Goal: Obtain resource: Download file/media

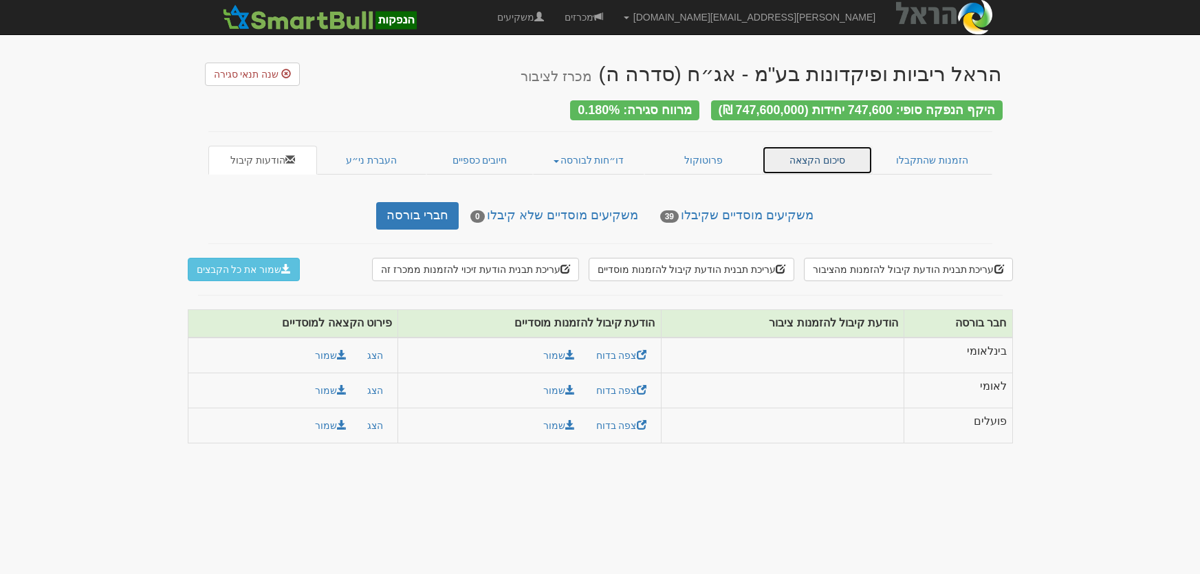
click at [792, 156] on link "סיכום הקצאה" at bounding box center [817, 160] width 111 height 29
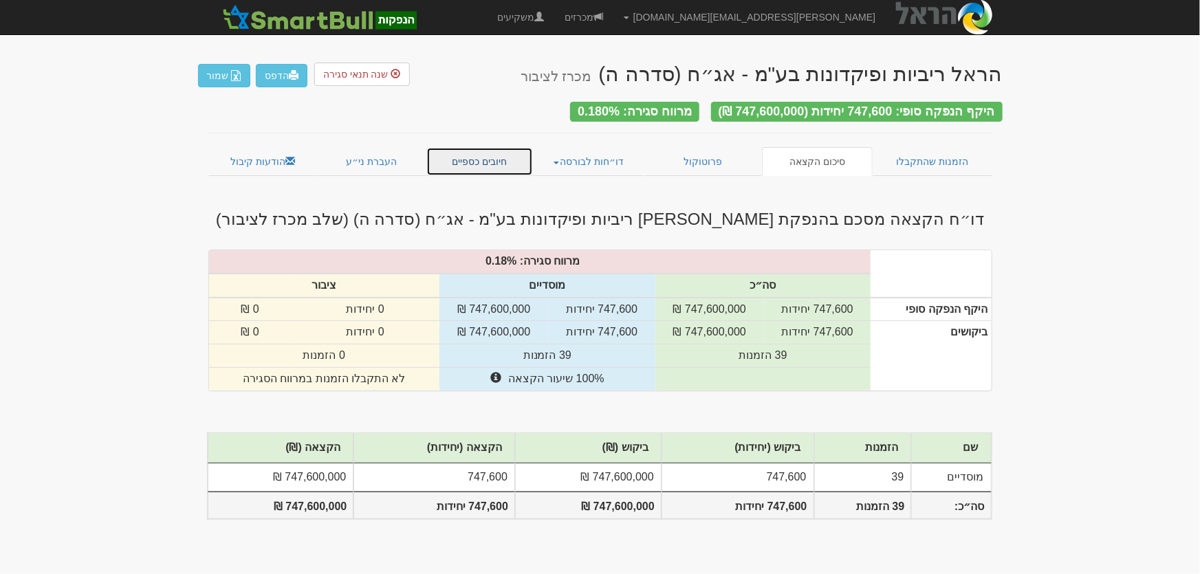
click at [483, 160] on link "חיובים כספיים" at bounding box center [480, 161] width 107 height 29
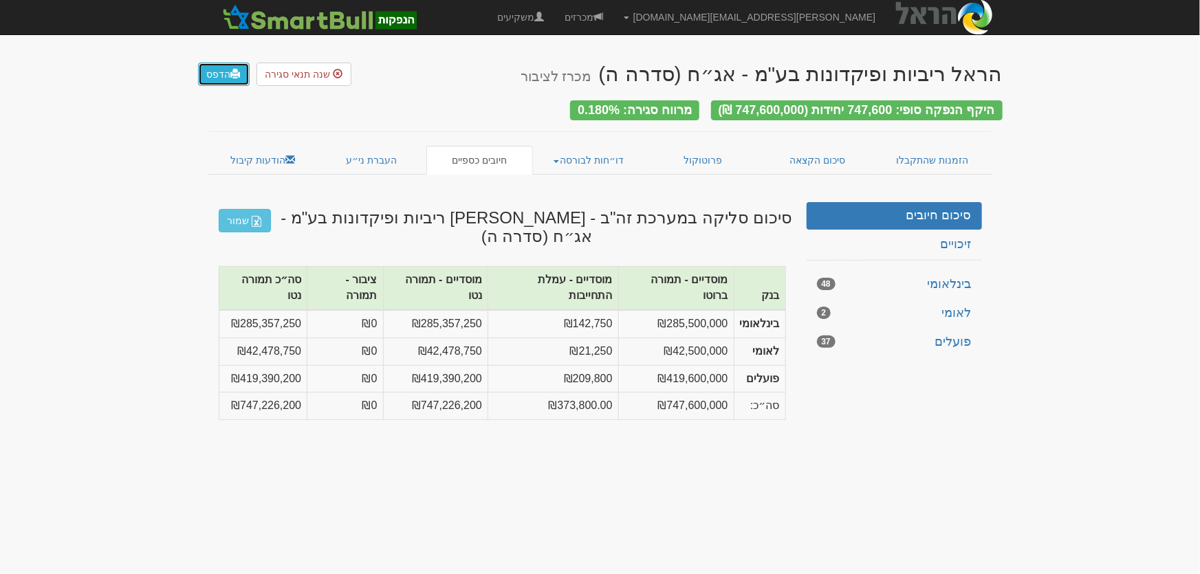
click at [223, 82] on link "הדפס" at bounding box center [224, 74] width 52 height 23
click at [214, 76] on link "הדפס" at bounding box center [224, 74] width 52 height 23
click at [585, 151] on link "דו״חות לבורסה" at bounding box center [588, 160] width 111 height 29
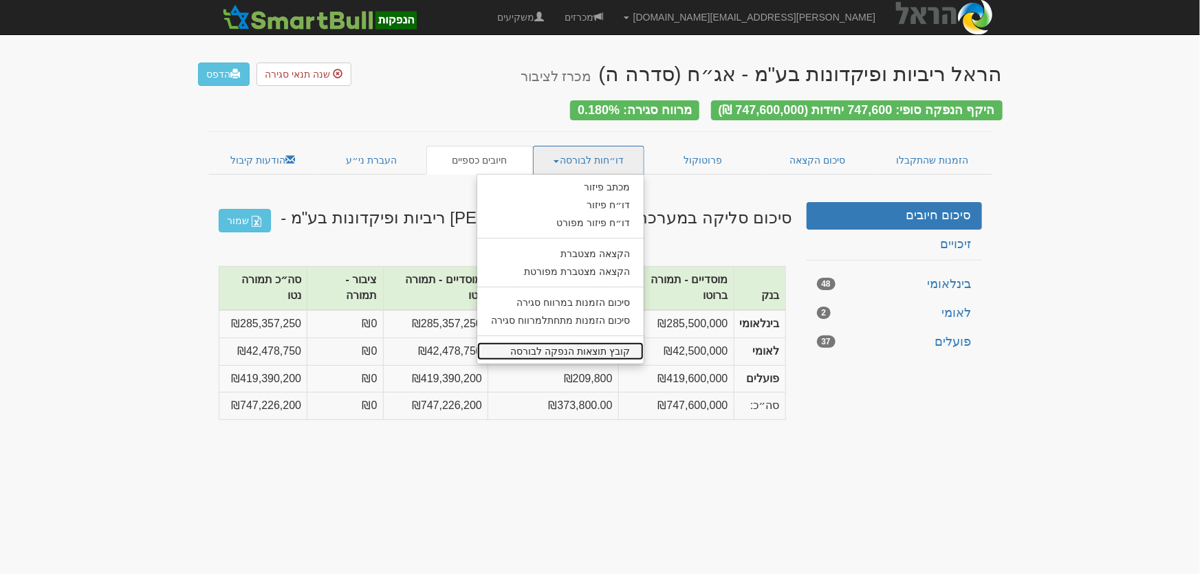
click at [614, 343] on link "קובץ תוצאות הנפקה לבורסה" at bounding box center [560, 352] width 166 height 18
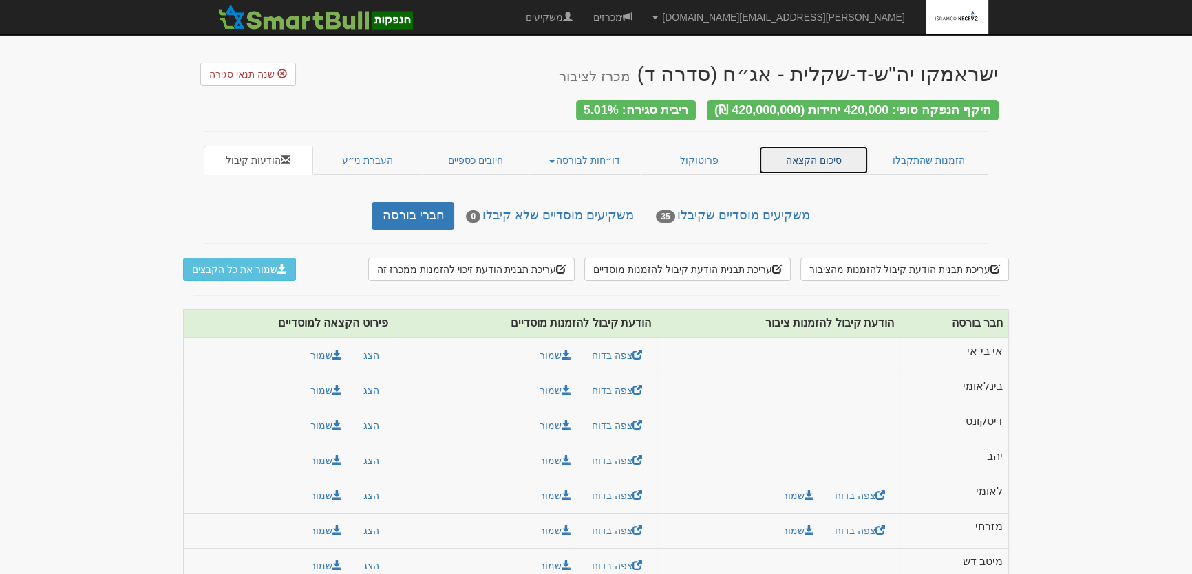
click at [810, 147] on link "סיכום הקצאה" at bounding box center [813, 160] width 111 height 29
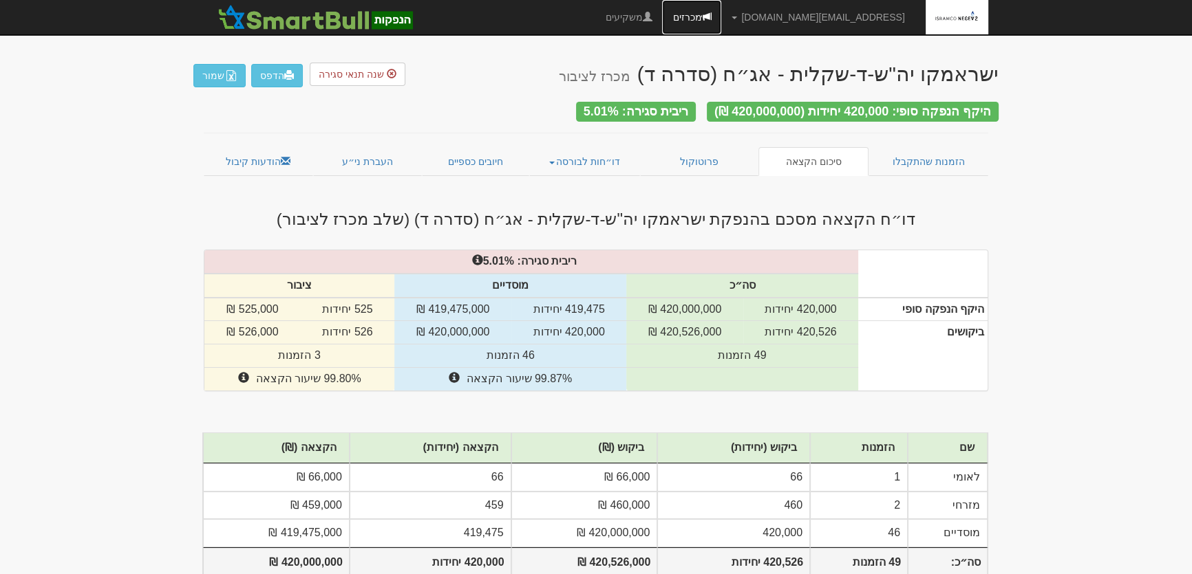
click at [721, 19] on link "מכרזים" at bounding box center [691, 17] width 59 height 34
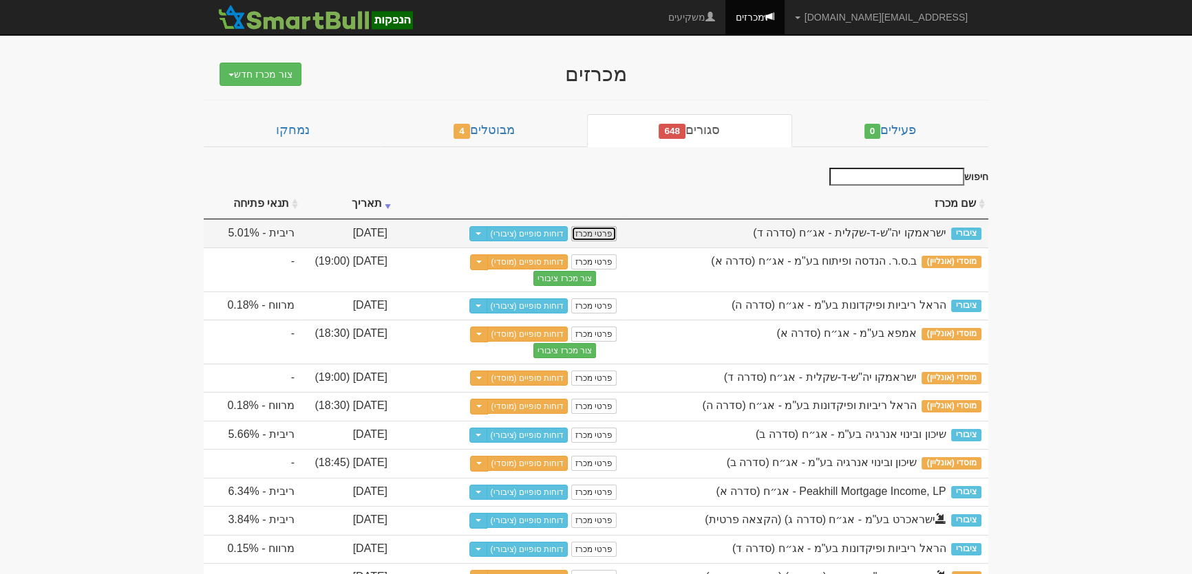
click at [605, 230] on link "פרטי מכרז" at bounding box center [593, 233] width 45 height 15
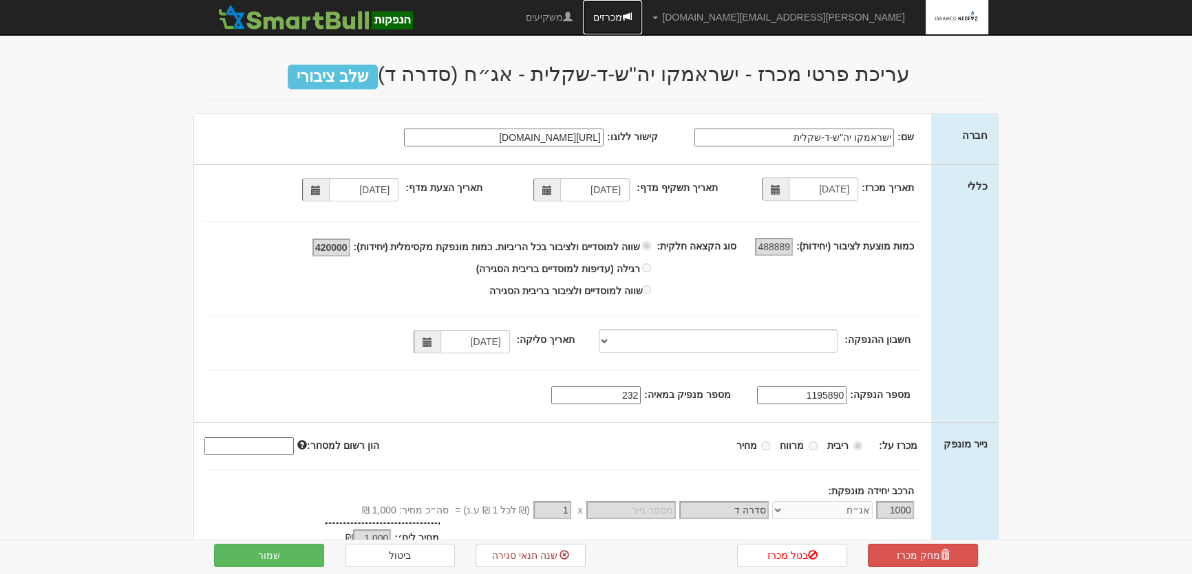
click at [642, 17] on link "מכרזים" at bounding box center [612, 17] width 59 height 34
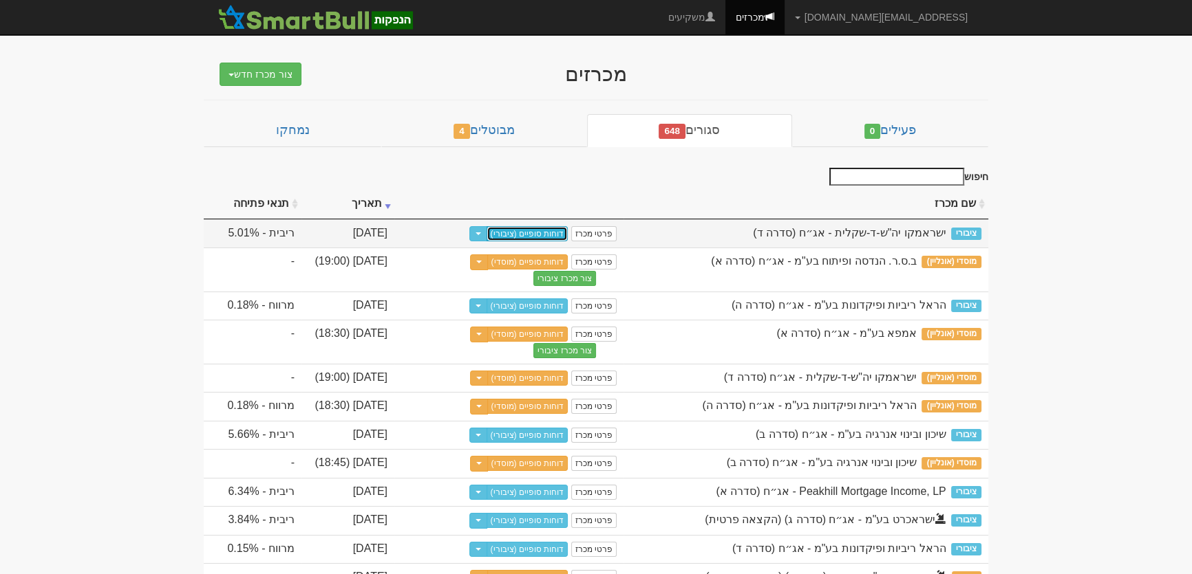
click at [539, 231] on link "דוחות סופיים (ציבורי)" at bounding box center [527, 233] width 82 height 15
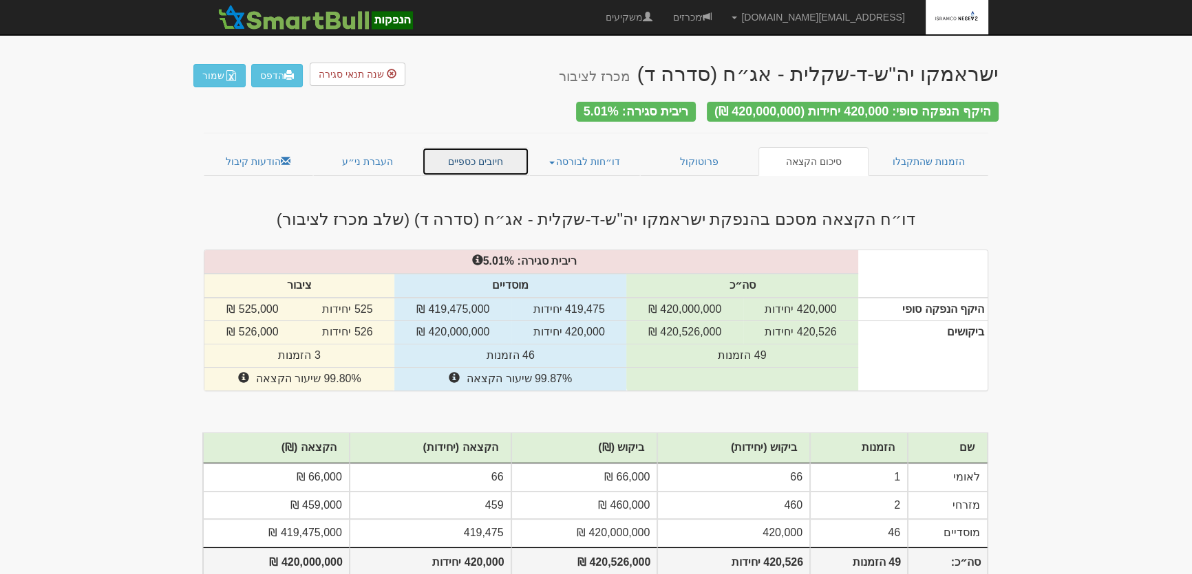
click at [468, 164] on link "חיובים כספיים" at bounding box center [475, 161] width 107 height 29
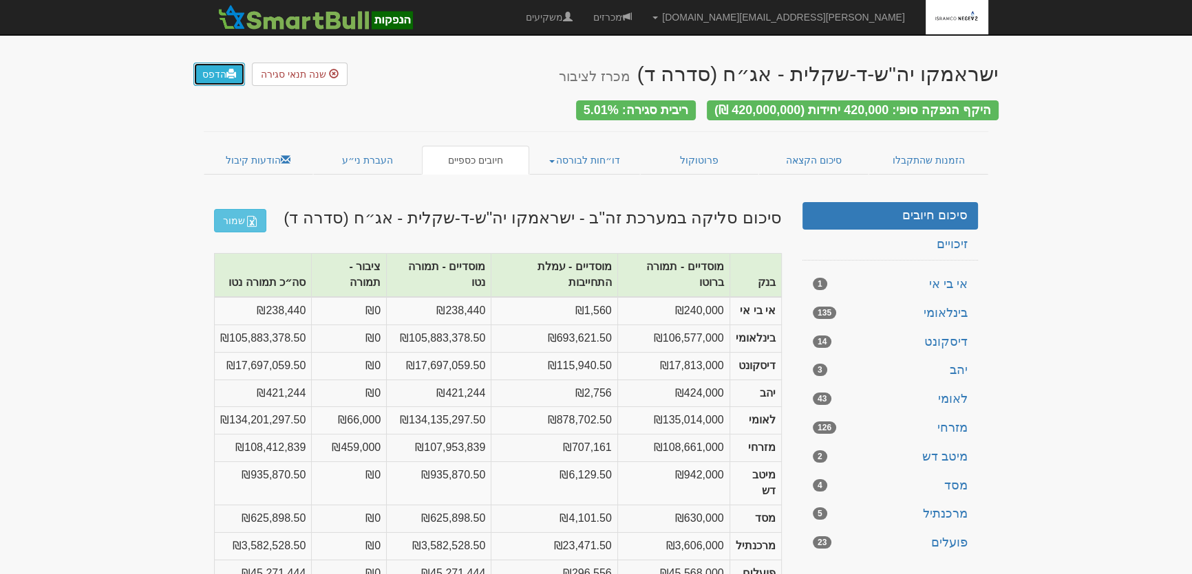
click at [215, 72] on link "הדפס" at bounding box center [219, 74] width 52 height 23
click at [580, 155] on link "דו״חות לבורסה" at bounding box center [584, 160] width 111 height 29
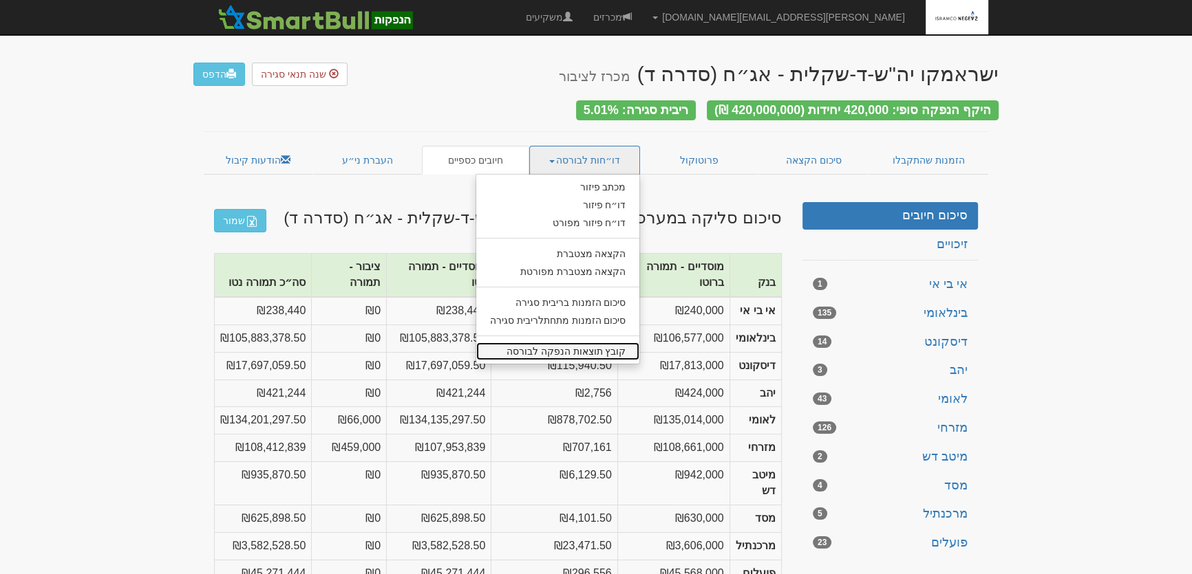
click at [598, 350] on link "קובץ תוצאות הנפקה לבורסה" at bounding box center [558, 352] width 164 height 18
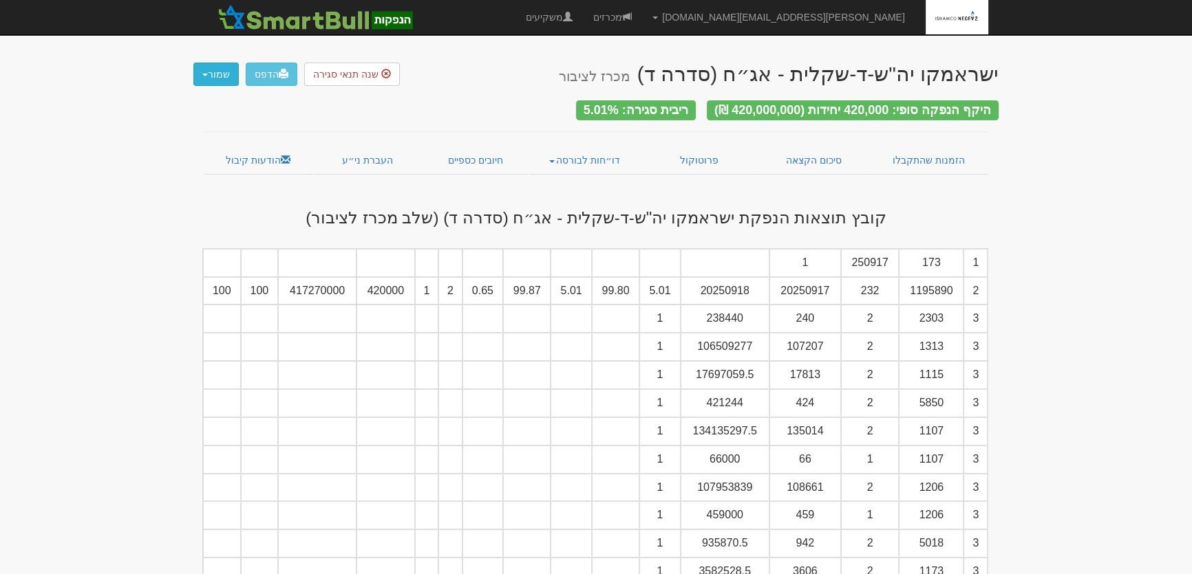
click at [216, 80] on button "שמור" at bounding box center [215, 74] width 45 height 23
click at [208, 131] on link "קובץ tase" at bounding box center [183, 131] width 109 height 18
click at [205, 67] on button "שמור" at bounding box center [215, 74] width 45 height 23
click at [197, 151] on link "קובץ csv" at bounding box center [183, 149] width 109 height 18
click at [824, 149] on link "סיכום הקצאה" at bounding box center [813, 160] width 111 height 29
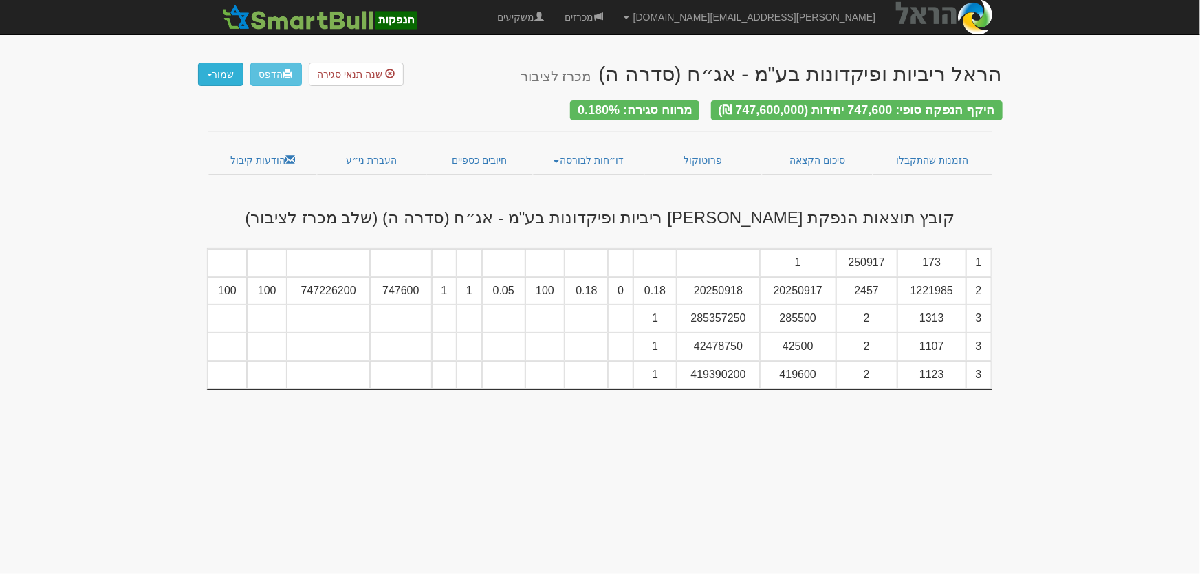
click at [223, 72] on button "שמור" at bounding box center [220, 74] width 45 height 23
click at [211, 125] on link "קובץ tase" at bounding box center [188, 131] width 109 height 18
click at [233, 72] on button "שמור" at bounding box center [220, 74] width 45 height 23
click at [216, 149] on link "קובץ csv" at bounding box center [188, 149] width 109 height 18
